Goal: Information Seeking & Learning: Learn about a topic

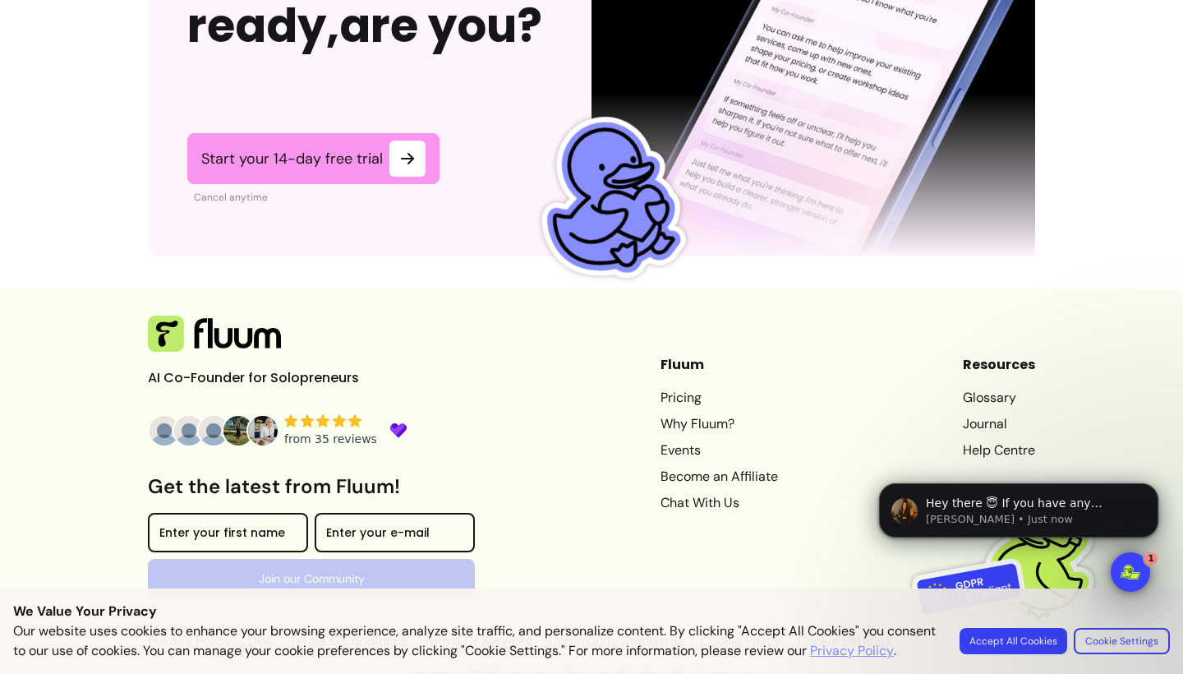
scroll to position [4155, 0]
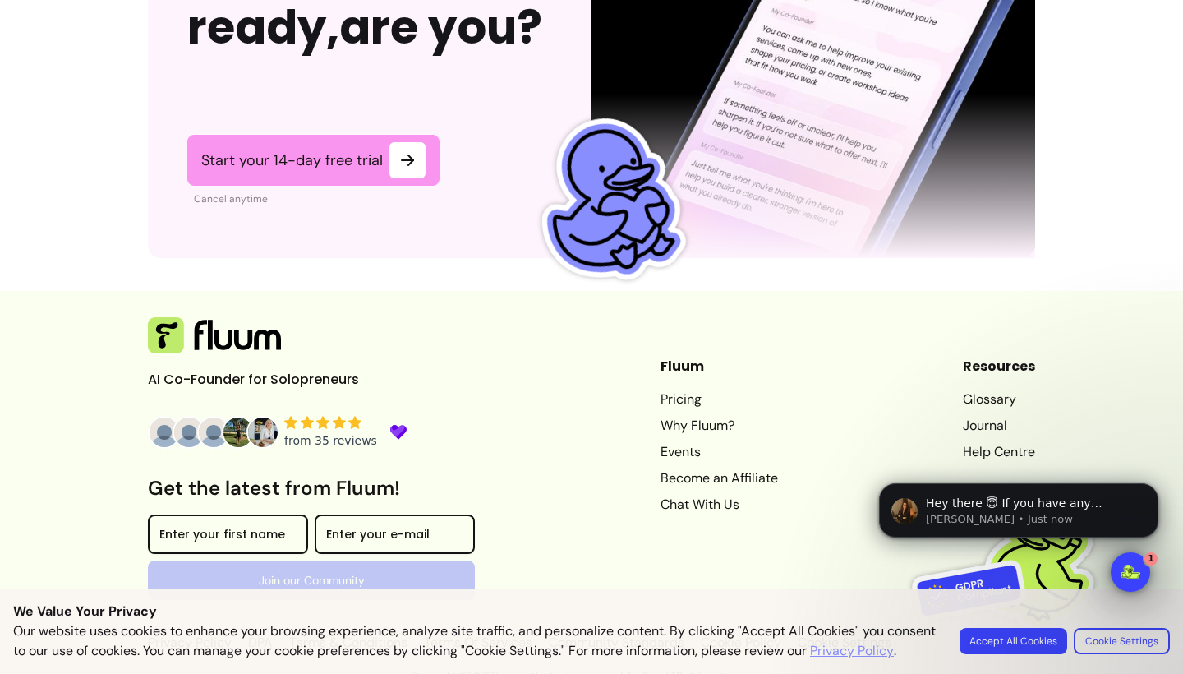
click at [1027, 625] on html "Hey there 😇 If you have any question about what you can do with Fluum, I'm here…" at bounding box center [1019, 539] width 329 height 181
click at [1015, 631] on button "Accept All Cookies" at bounding box center [1014, 640] width 104 height 25
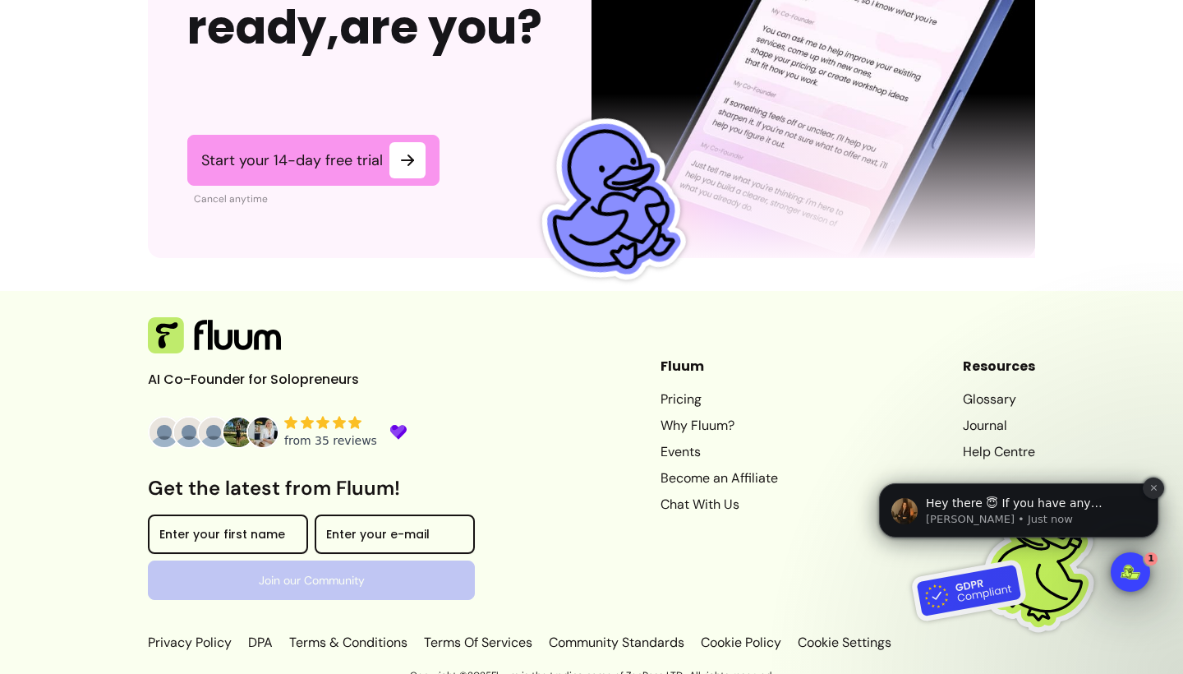
click at [1156, 486] on icon "Dismiss notification" at bounding box center [1154, 487] width 9 height 9
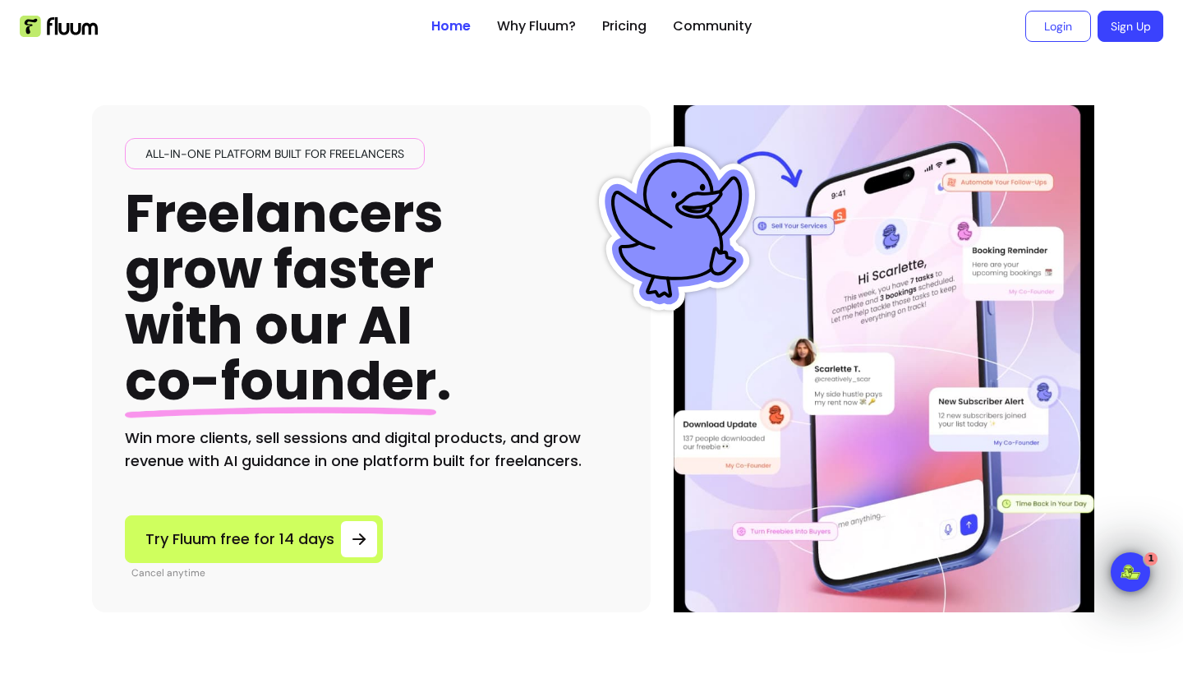
scroll to position [0, 0]
click at [547, 26] on link "Why Fluum?" at bounding box center [536, 26] width 79 height 20
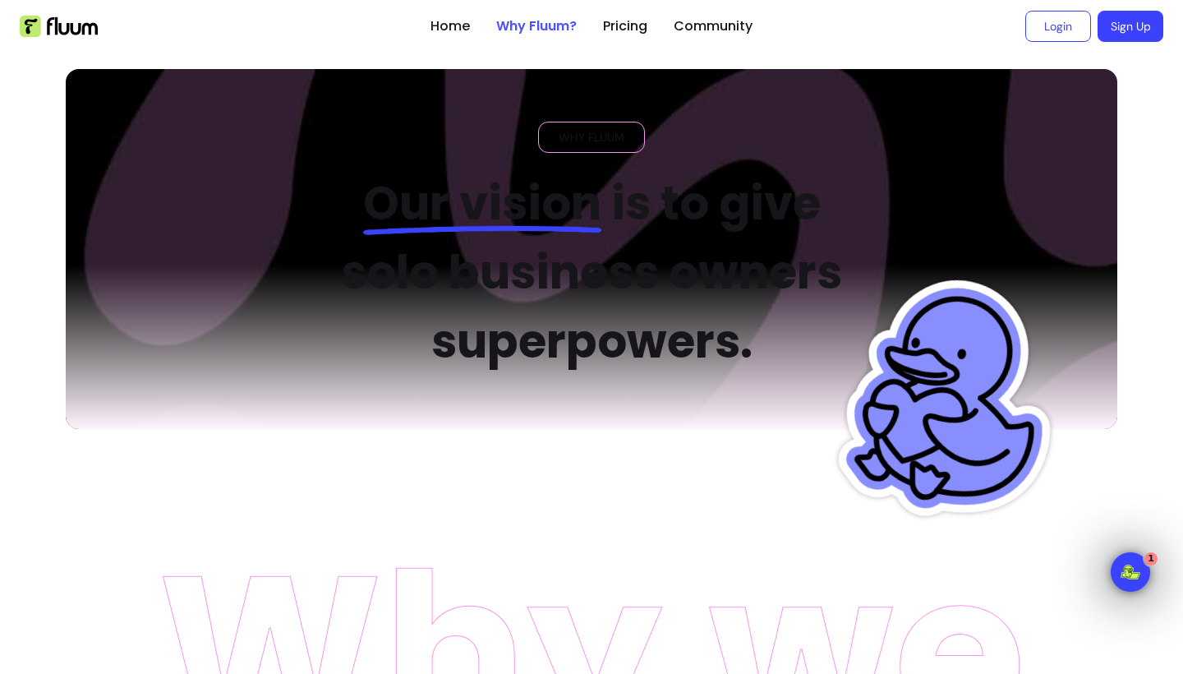
click at [547, 26] on link "Why Fluum?" at bounding box center [536, 26] width 81 height 20
click at [627, 32] on link "Pricing" at bounding box center [625, 26] width 44 height 20
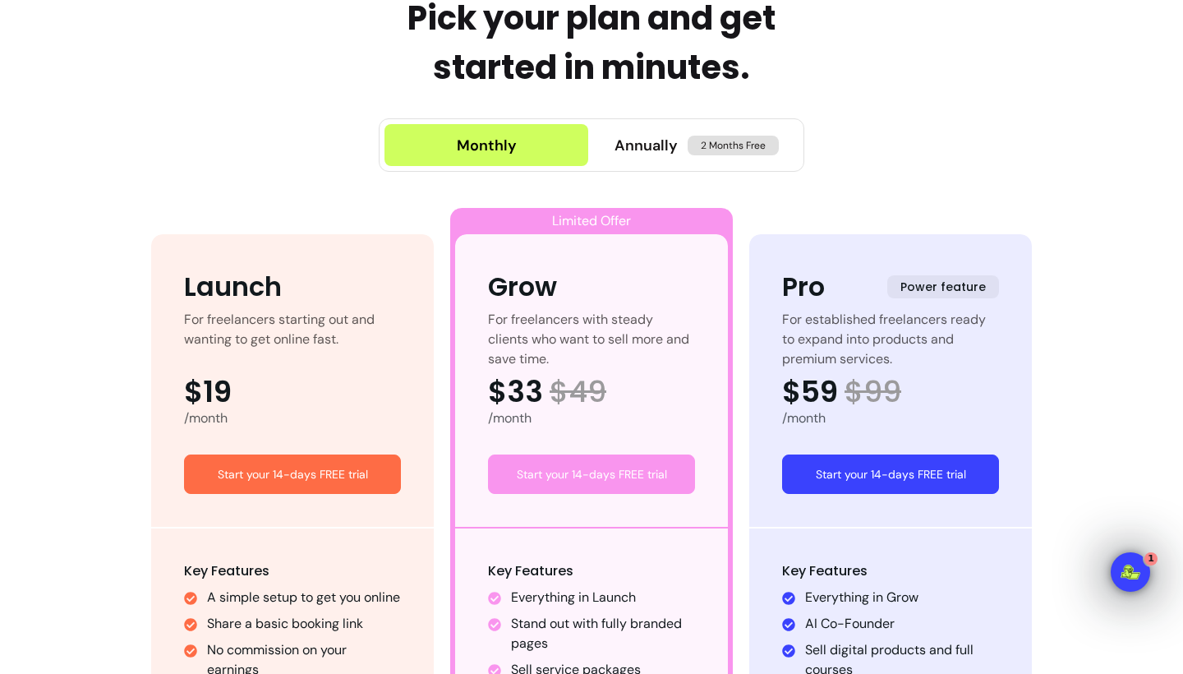
scroll to position [758, 0]
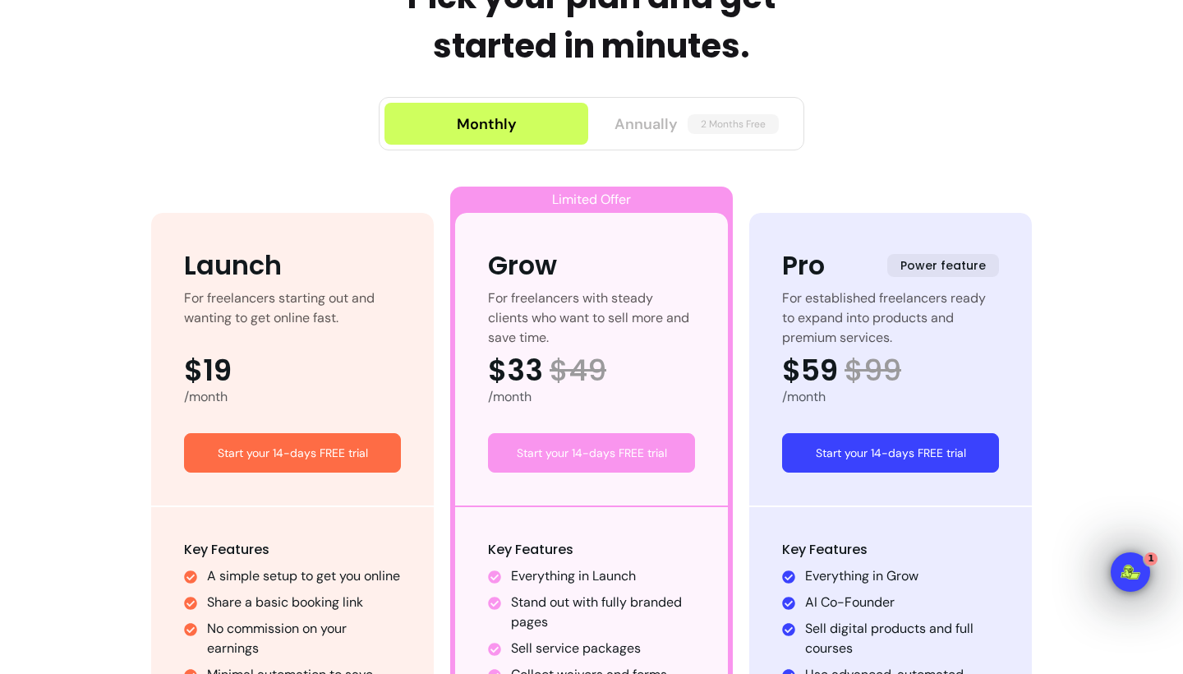
click at [629, 120] on span "Annually" at bounding box center [646, 124] width 63 height 23
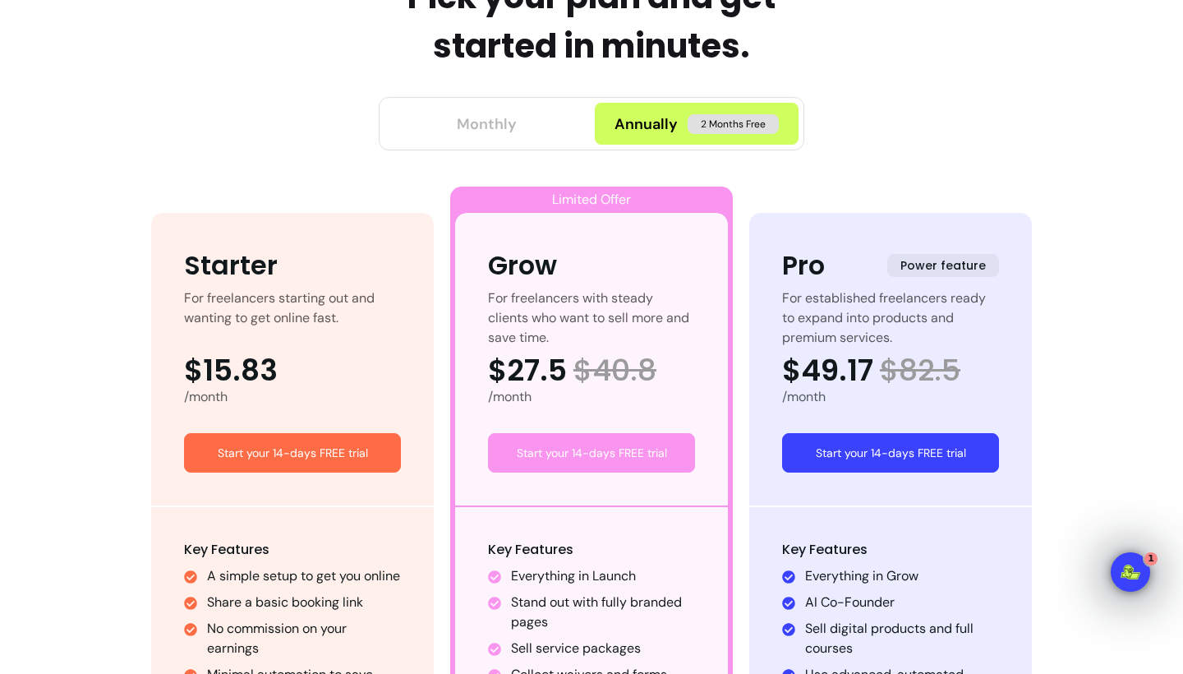
click at [544, 135] on button "Monthly" at bounding box center [487, 124] width 204 height 42
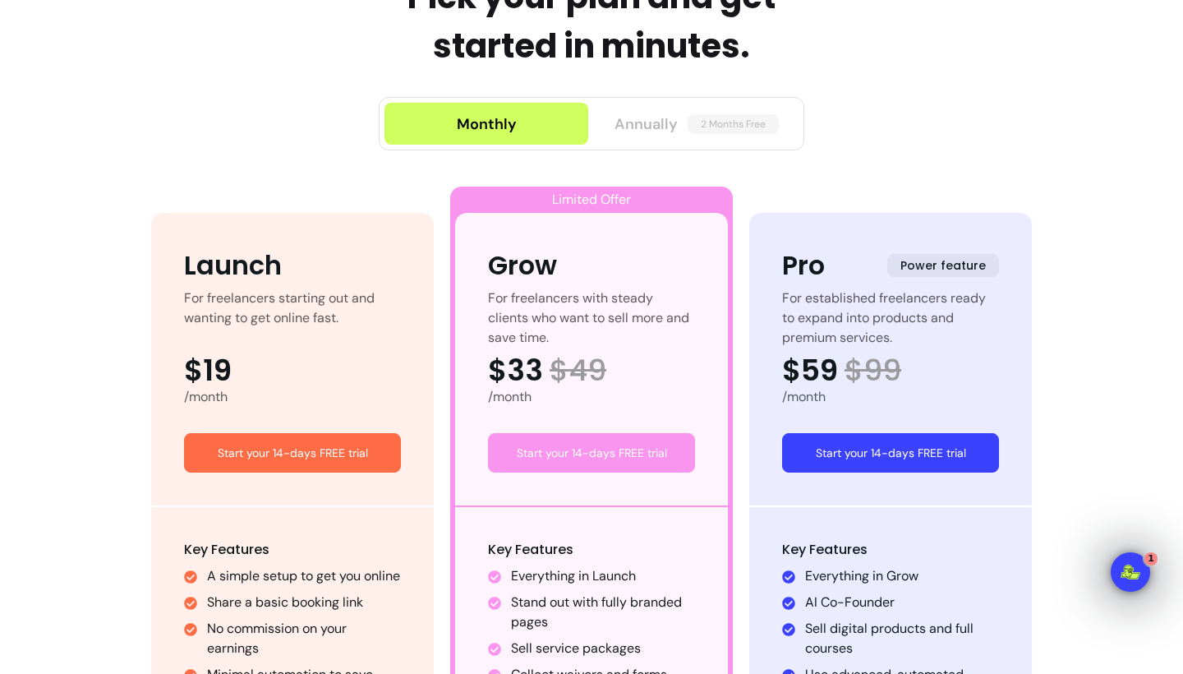
click at [654, 122] on span "Annually" at bounding box center [646, 124] width 63 height 23
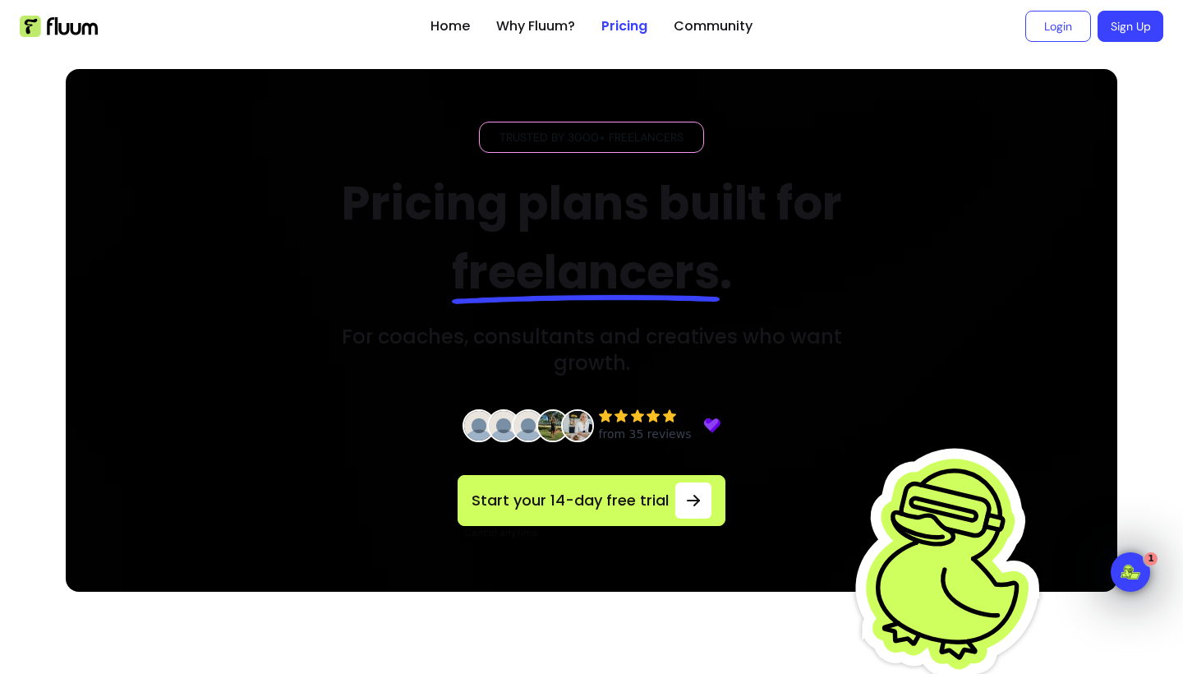
scroll to position [0, 0]
click at [705, 31] on link "Community" at bounding box center [713, 26] width 79 height 20
click at [566, 29] on link "Why Fluum?" at bounding box center [535, 26] width 79 height 20
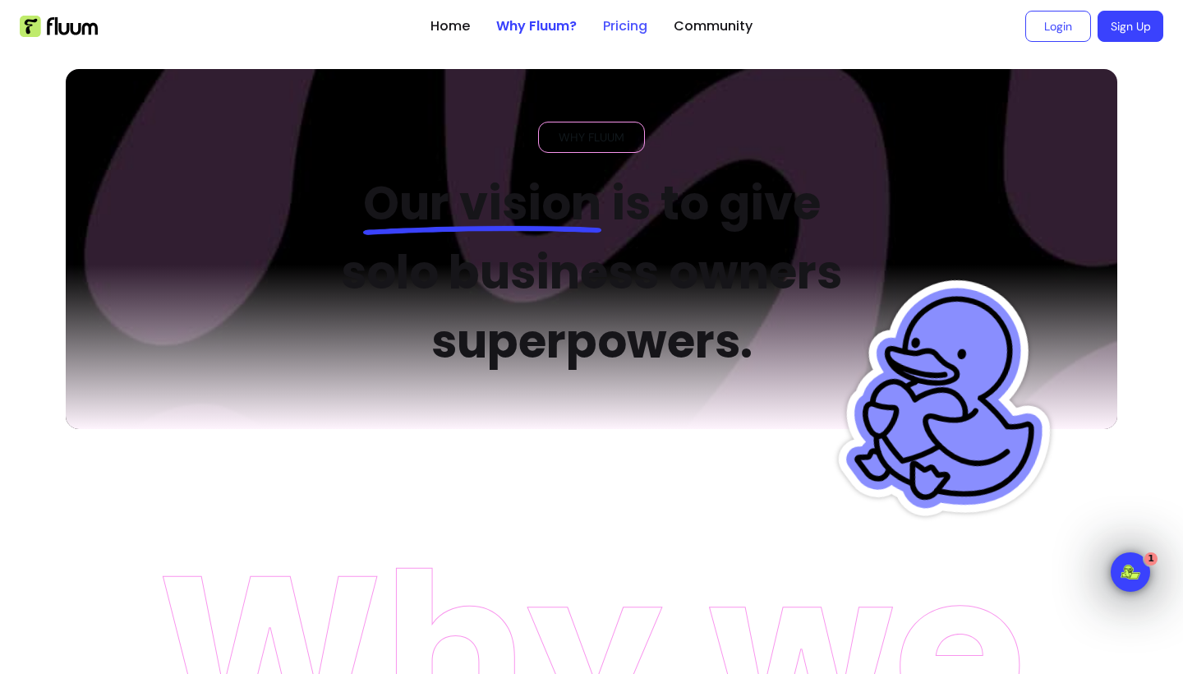
click at [628, 28] on link "Pricing" at bounding box center [625, 26] width 44 height 20
